Goal: Task Accomplishment & Management: Manage account settings

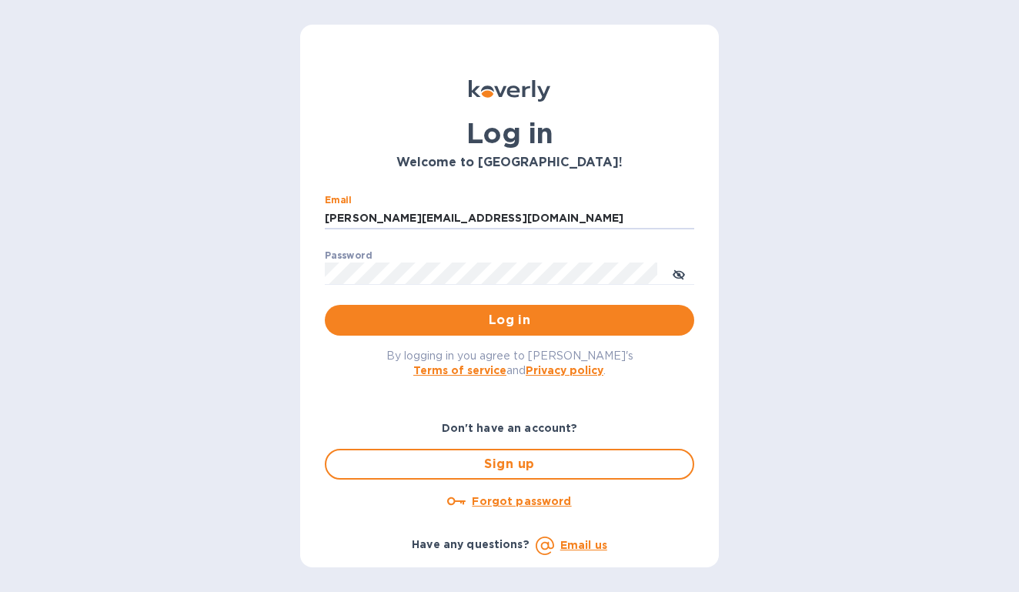
type input "[PERSON_NAME][EMAIL_ADDRESS][DOMAIN_NAME]"
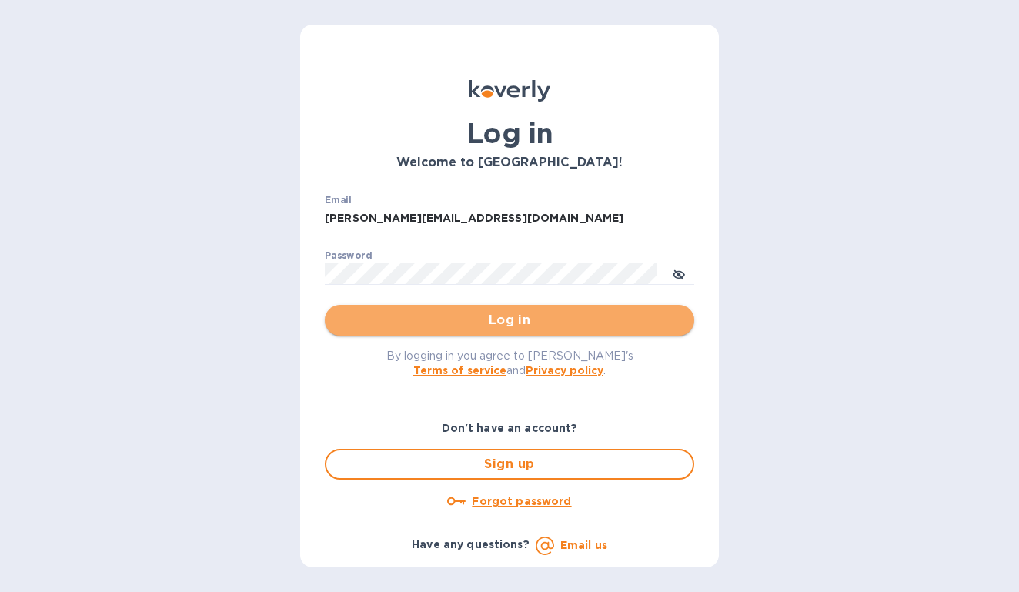
click at [531, 316] on span "Log in" at bounding box center [509, 320] width 345 height 18
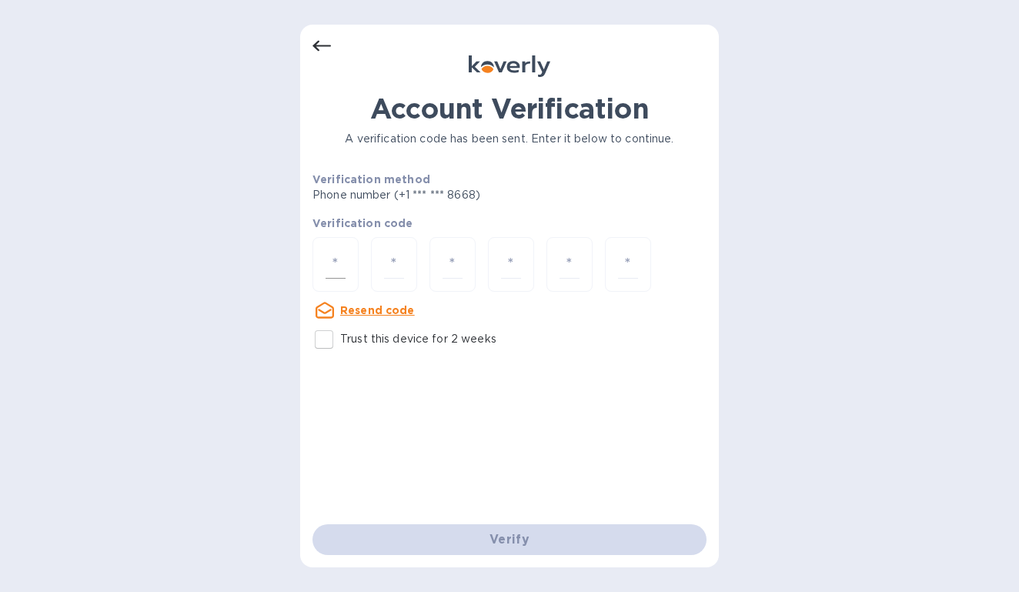
click at [335, 268] on input "number" at bounding box center [336, 264] width 20 height 28
type input "6"
type input "9"
type input "8"
type input "3"
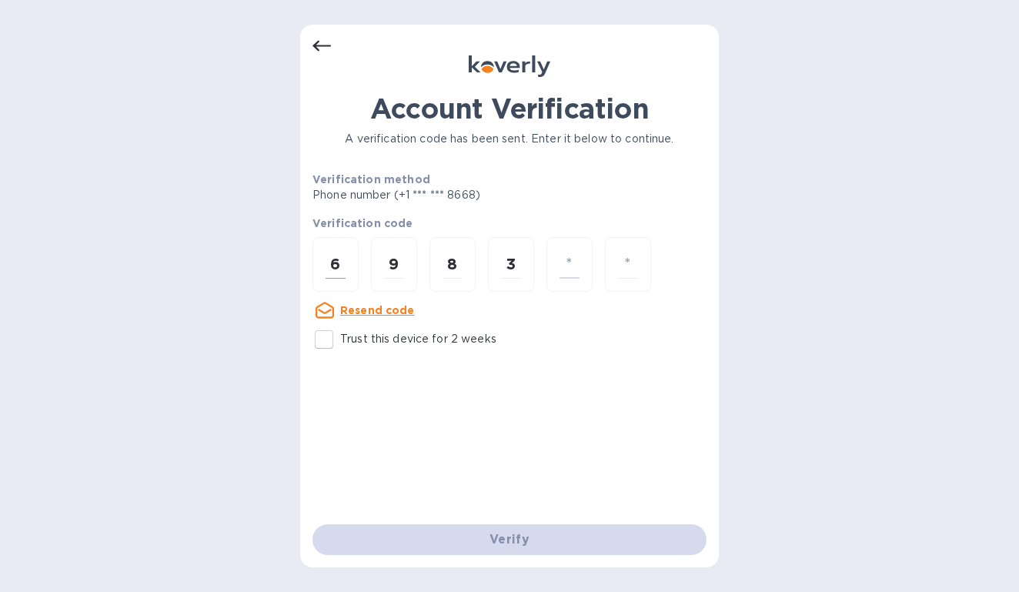
type input "5"
type input "4"
